Goal: Transaction & Acquisition: Purchase product/service

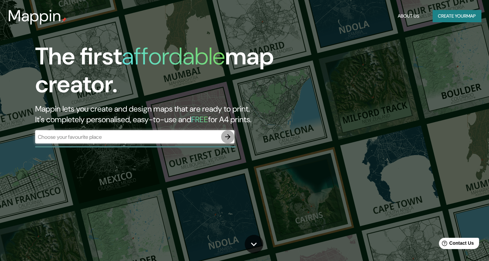
click at [226, 140] on icon "button" at bounding box center [228, 137] width 8 height 8
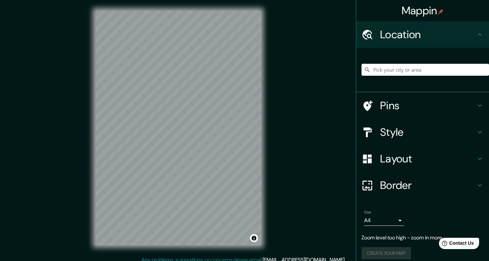
click at [292, 109] on div "Mappin Location Pins Style Layout Border Choose a border. Hint : you can make l…" at bounding box center [244, 133] width 489 height 267
click at [288, 160] on div "Mappin Location Pins Style Layout Border Choose a border. Hint : you can make l…" at bounding box center [244, 133] width 489 height 267
click at [79, 80] on div "Mappin Location Pins Style Layout Border Choose a border. Hint : you can make l…" at bounding box center [244, 133] width 489 height 267
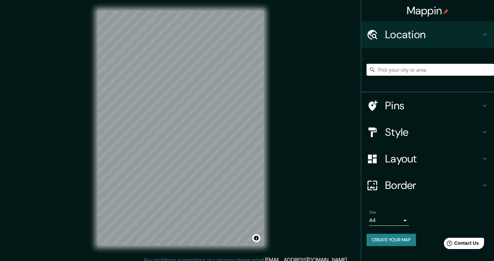
click at [402, 221] on body "Mappin Location Pins Style Layout Border Choose a border. Hint : you can make l…" at bounding box center [247, 130] width 494 height 261
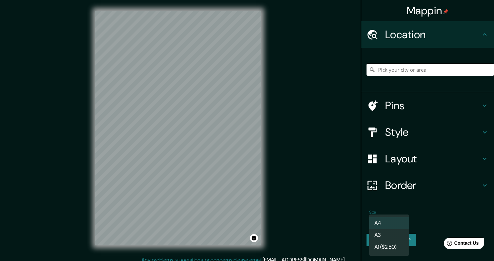
click at [382, 235] on li "A3" at bounding box center [390, 235] width 40 height 12
click at [390, 217] on body "Mappin Location Pins Style Layout Border Choose a border. Hint : you can make l…" at bounding box center [247, 130] width 494 height 261
click at [397, 227] on li "A4" at bounding box center [390, 223] width 40 height 12
type input "single"
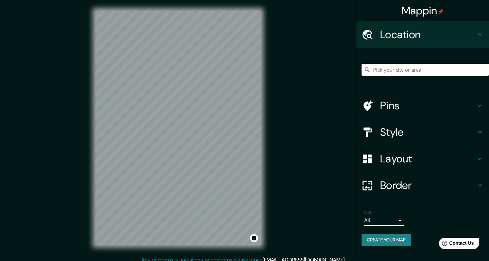
click at [417, 111] on h4 "Pins" at bounding box center [428, 105] width 96 height 13
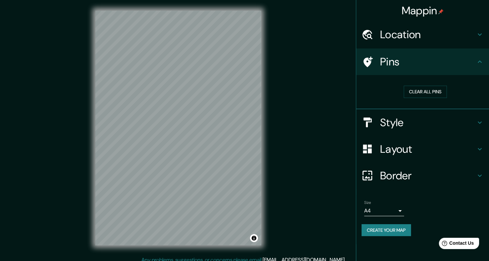
click at [407, 123] on h4 "Style" at bounding box center [428, 122] width 96 height 13
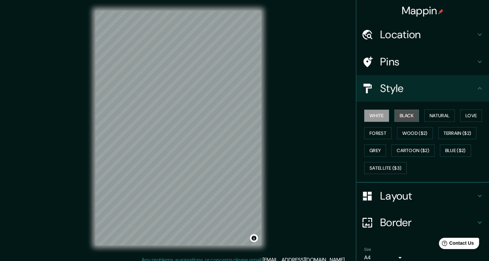
click at [404, 116] on button "Black" at bounding box center [407, 116] width 25 height 12
click at [428, 119] on button "Natural" at bounding box center [440, 116] width 31 height 12
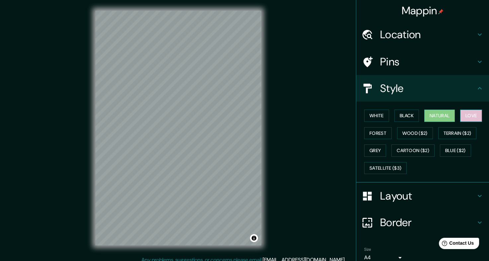
click at [464, 115] on button "Love" at bounding box center [472, 116] width 22 height 12
click at [438, 116] on button "Natural" at bounding box center [440, 116] width 31 height 12
click at [368, 132] on button "Forest" at bounding box center [379, 133] width 28 height 12
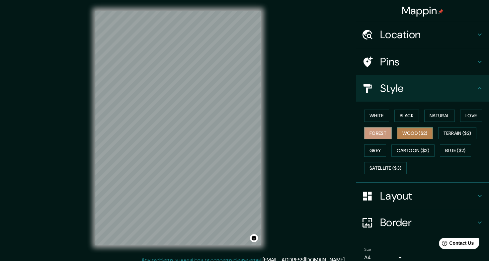
click at [398, 133] on button "Wood ($2)" at bounding box center [415, 133] width 36 height 12
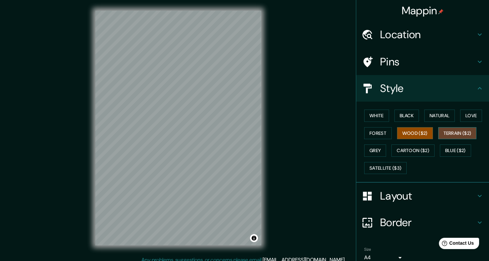
click at [449, 131] on button "Terrain ($2)" at bounding box center [458, 133] width 39 height 12
click at [374, 147] on button "Grey" at bounding box center [376, 151] width 22 height 12
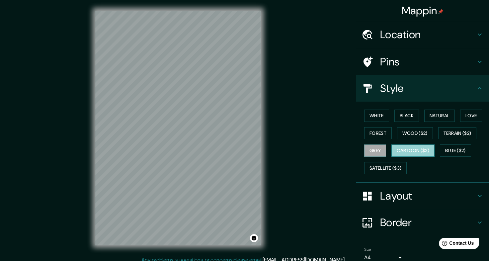
click at [407, 152] on button "Cartoon ($2)" at bounding box center [413, 151] width 43 height 12
click at [455, 151] on button "Blue ($2)" at bounding box center [455, 151] width 31 height 12
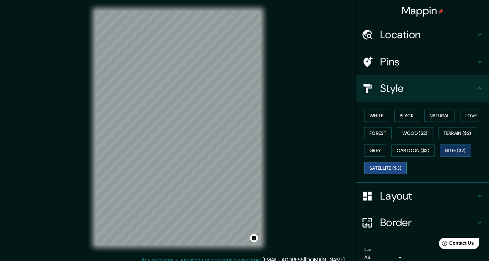
click at [382, 167] on button "Satellite ($3)" at bounding box center [386, 168] width 43 height 12
click at [440, 119] on button "Natural" at bounding box center [440, 116] width 31 height 12
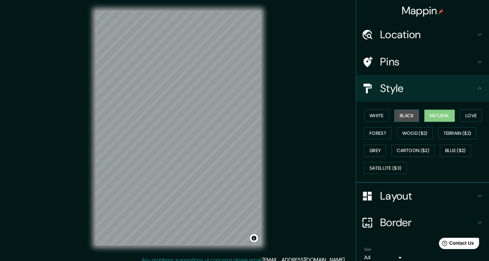
click at [401, 113] on button "Black" at bounding box center [407, 116] width 25 height 12
click at [474, 116] on button "Love" at bounding box center [472, 116] width 22 height 12
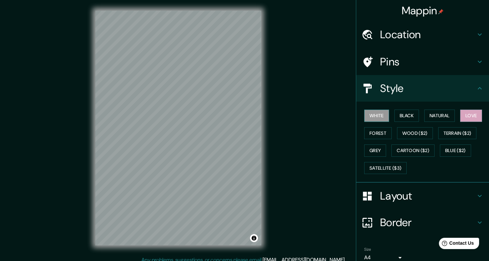
click at [372, 115] on button "White" at bounding box center [377, 116] width 25 height 12
click at [431, 115] on button "Natural" at bounding box center [440, 116] width 31 height 12
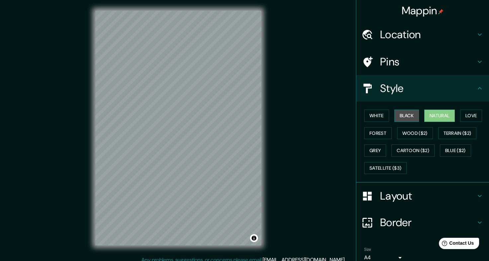
click at [397, 117] on button "Black" at bounding box center [407, 116] width 25 height 12
click at [468, 117] on button "Love" at bounding box center [472, 116] width 22 height 12
click at [391, 190] on h4 "Layout" at bounding box center [428, 195] width 96 height 13
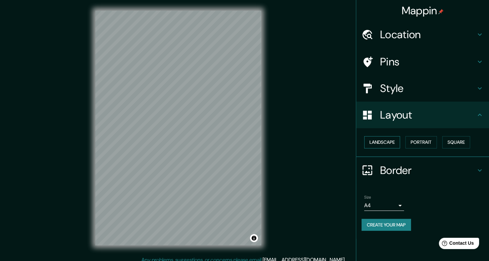
click at [388, 144] on button "Landscape" at bounding box center [383, 142] width 36 height 12
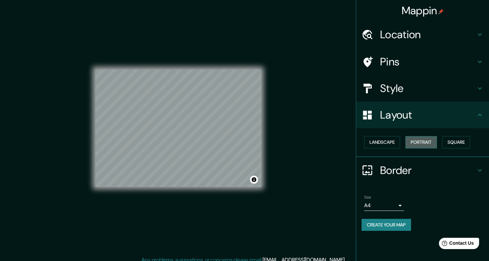
click at [433, 146] on button "Portrait" at bounding box center [422, 142] width 32 height 12
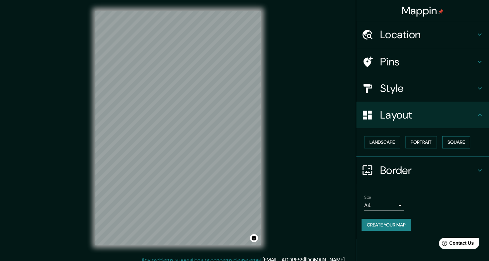
click at [463, 143] on button "Square" at bounding box center [457, 142] width 28 height 12
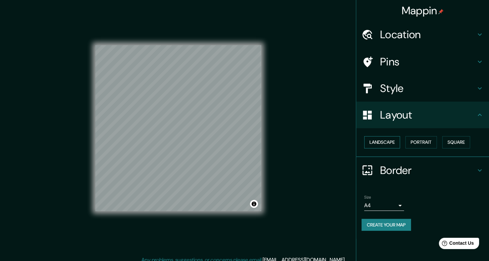
click at [388, 143] on button "Landscape" at bounding box center [383, 142] width 36 height 12
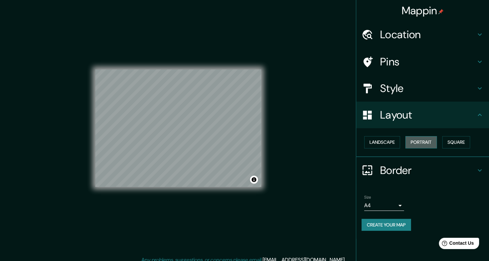
click at [422, 142] on button "Portrait" at bounding box center [422, 142] width 32 height 12
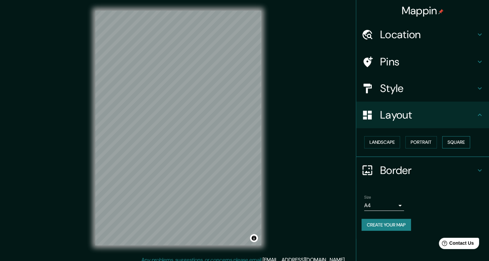
click at [451, 144] on button "Square" at bounding box center [457, 142] width 28 height 12
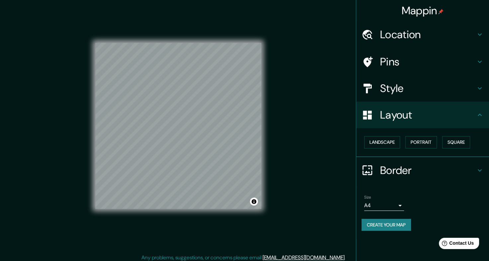
scroll to position [6, 0]
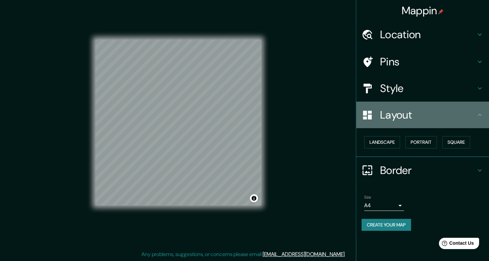
click at [479, 118] on icon at bounding box center [480, 115] width 8 height 8
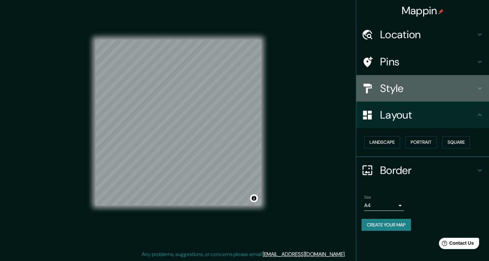
click at [385, 91] on h4 "Style" at bounding box center [428, 88] width 96 height 13
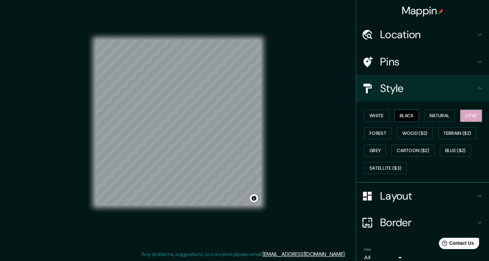
click at [401, 113] on button "Black" at bounding box center [407, 116] width 25 height 12
click at [426, 115] on button "Natural" at bounding box center [440, 116] width 31 height 12
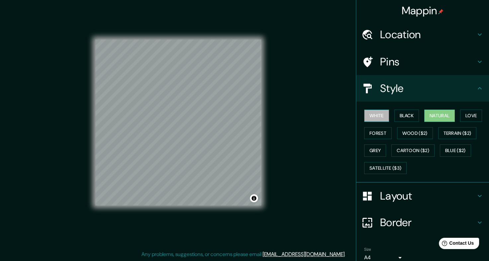
click at [375, 115] on button "White" at bounding box center [377, 116] width 25 height 12
click at [371, 132] on button "Forest" at bounding box center [379, 133] width 28 height 12
click at [402, 220] on h4 "Border" at bounding box center [428, 222] width 96 height 13
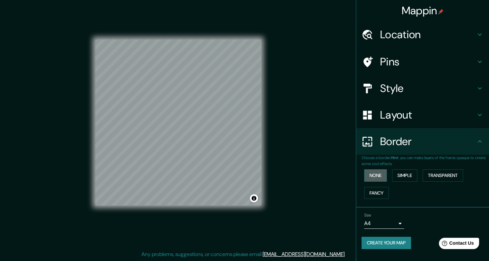
click at [375, 174] on button "None" at bounding box center [376, 175] width 23 height 12
click at [395, 172] on button "Simple" at bounding box center [404, 175] width 25 height 12
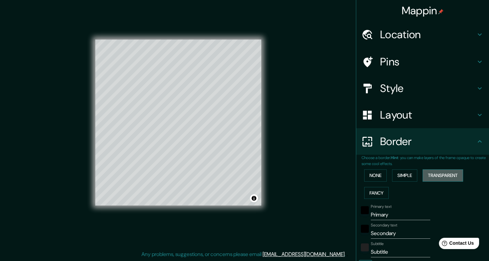
drag, startPoint x: 447, startPoint y: 177, endPoint x: 443, endPoint y: 177, distance: 4.3
click at [443, 177] on button "Transparent" at bounding box center [443, 175] width 41 height 12
click at [371, 189] on button "Fancy" at bounding box center [377, 193] width 25 height 12
click at [367, 173] on button "None" at bounding box center [376, 175] width 23 height 12
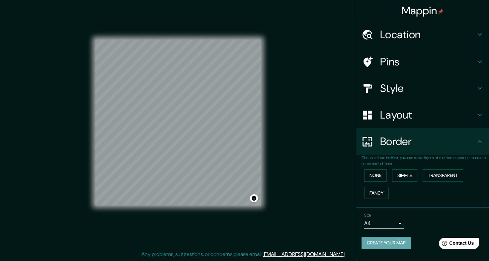
click at [391, 242] on button "Create your map" at bounding box center [387, 243] width 50 height 12
click at [396, 244] on button "Create your map" at bounding box center [387, 243] width 50 height 12
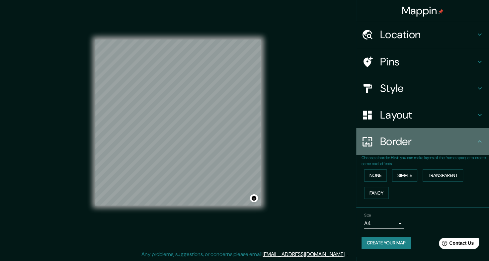
click at [479, 143] on icon at bounding box center [480, 142] width 8 height 8
click at [479, 140] on icon at bounding box center [480, 142] width 8 height 8
click at [479, 144] on icon at bounding box center [480, 142] width 8 height 8
click at [481, 139] on icon at bounding box center [480, 142] width 8 height 8
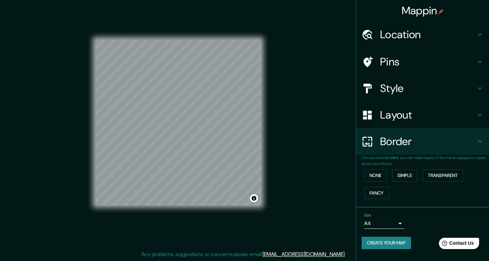
click at [449, 33] on h4 "Location" at bounding box center [428, 34] width 96 height 13
